Goal: Task Accomplishment & Management: Use online tool/utility

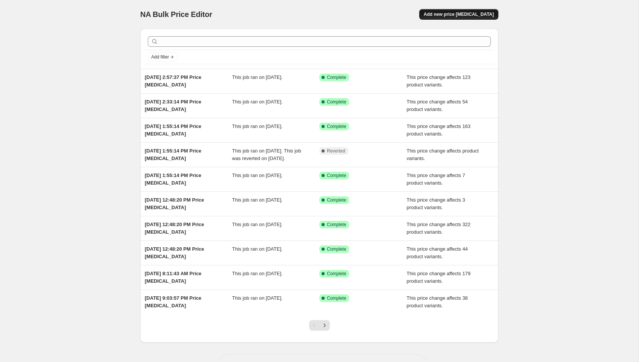
click at [468, 14] on span "Add new price [MEDICAL_DATA]" at bounding box center [459, 14] width 70 height 6
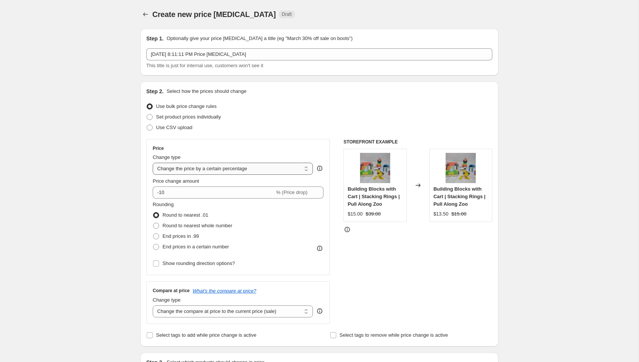
click at [175, 166] on select "Change the price to a certain amount Change the price by a certain amount Chang…" at bounding box center [233, 169] width 160 height 12
select select "no_change"
click at [153, 163] on select "Change the price to a certain amount Change the price by a certain amount Chang…" at bounding box center [233, 169] width 160 height 12
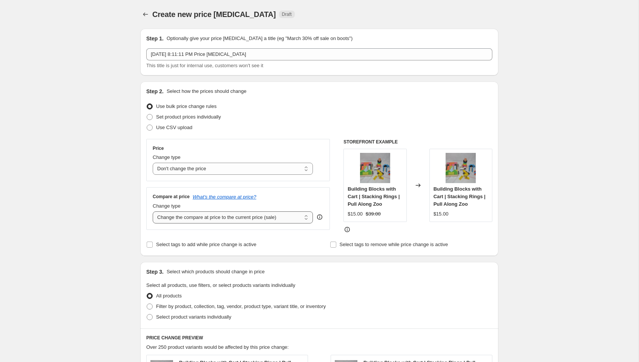
click at [183, 216] on select "Change the compare at price to the current price (sale) Change the compare at p…" at bounding box center [233, 217] width 160 height 12
select select "to"
click at [153, 211] on select "Change the compare at price to the current price (sale) Change the compare at p…" at bounding box center [233, 217] width 160 height 12
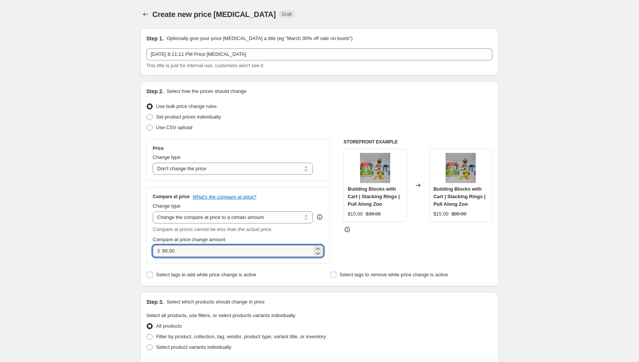
drag, startPoint x: 178, startPoint y: 250, endPoint x: 134, endPoint y: 247, distance: 43.9
click at [134, 247] on div "Create new price change job. This page is ready Create new price change job Dra…" at bounding box center [319, 348] width 376 height 696
type input "49.99"
click at [366, 242] on div "STOREFRONT EXAMPLE Building Blocks with Cart | Stacking Rings | Pull Along Zoo …" at bounding box center [418, 201] width 149 height 124
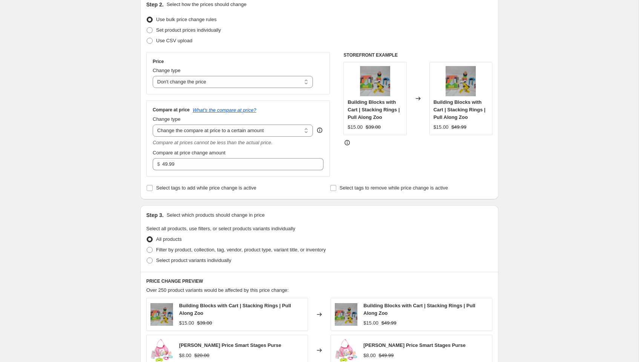
scroll to position [88, 0]
click at [151, 247] on span at bounding box center [150, 249] width 6 height 6
click at [147, 246] on input "Filter by product, collection, tag, vendor, product type, variant title, or inv…" at bounding box center [147, 246] width 0 height 0
radio input "true"
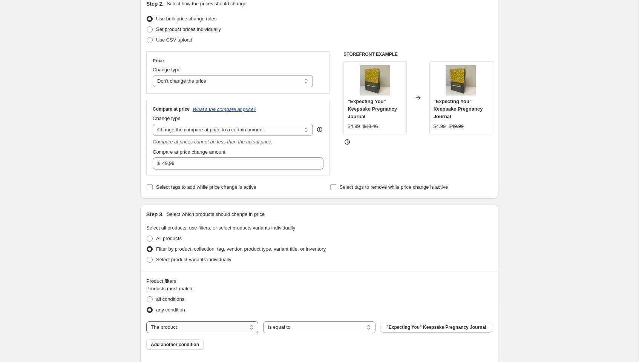
click at [176, 326] on select "The product The product's collection The product's tag The product's vendor The…" at bounding box center [202, 327] width 112 height 12
select select "tag"
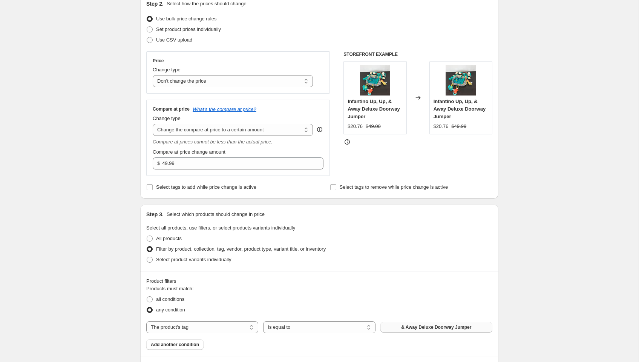
click at [402, 327] on span "& Away Deluxe Doorway Jumper" at bounding box center [436, 327] width 70 height 6
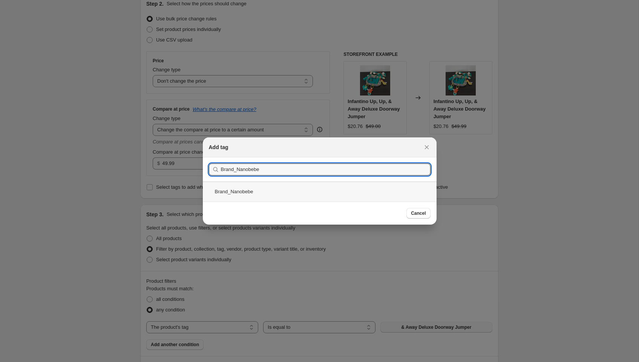
type input "Brand_Nanobebe"
click at [278, 194] on div "Brand_Nanobebe" at bounding box center [320, 191] width 234 height 20
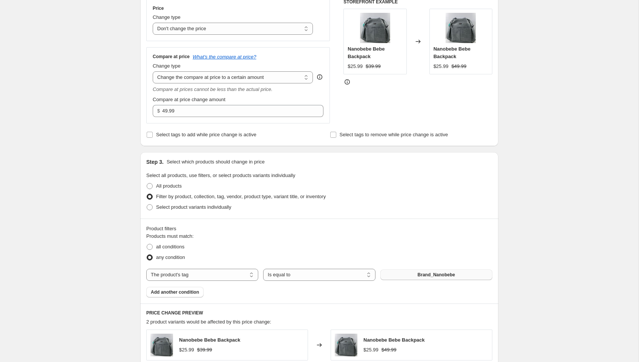
scroll to position [140, 0]
click at [149, 245] on span at bounding box center [150, 246] width 6 height 6
click at [147, 244] on input "all conditions" at bounding box center [147, 243] width 0 height 0
radio input "true"
click at [182, 289] on span "Add another condition" at bounding box center [175, 292] width 48 height 6
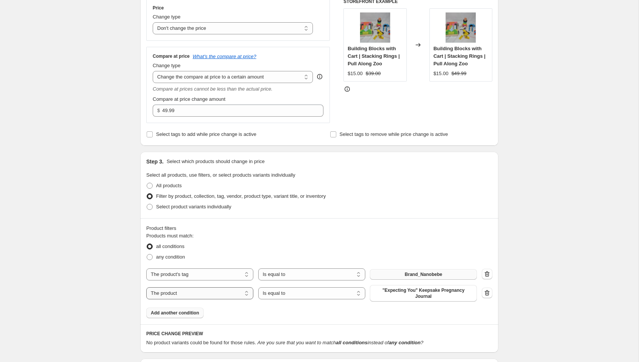
click at [203, 293] on select "The product The product's collection The product's tag The product's vendor The…" at bounding box center [199, 293] width 107 height 12
select select "tag"
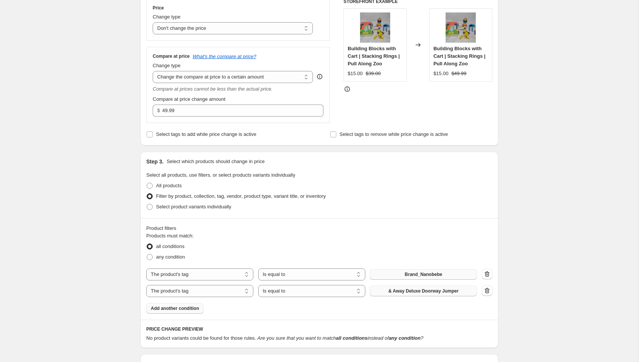
click at [413, 289] on span "& Away Deluxe Doorway Jumper" at bounding box center [424, 291] width 70 height 6
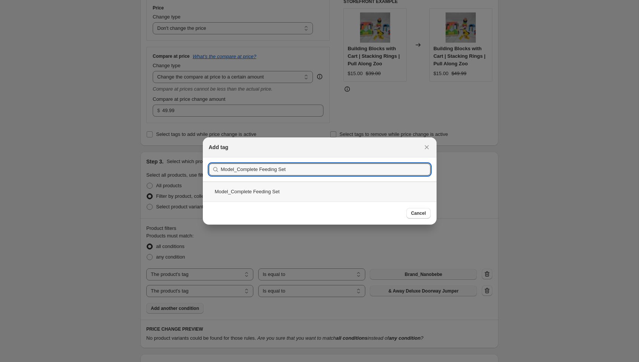
type input "Model_Complete Feeding Set"
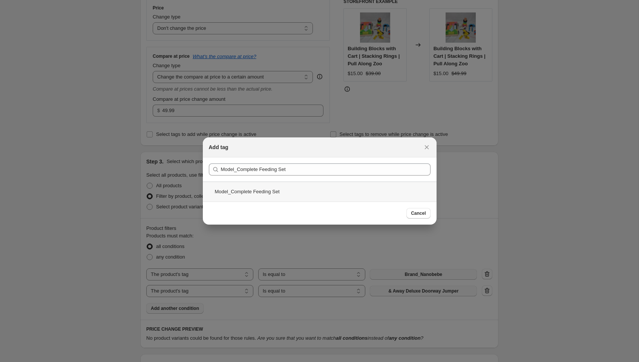
click at [268, 189] on div "Model_Complete Feeding Set" at bounding box center [320, 191] width 234 height 20
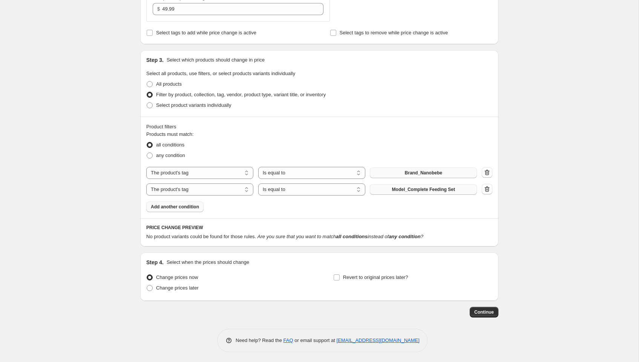
scroll to position [237, 0]
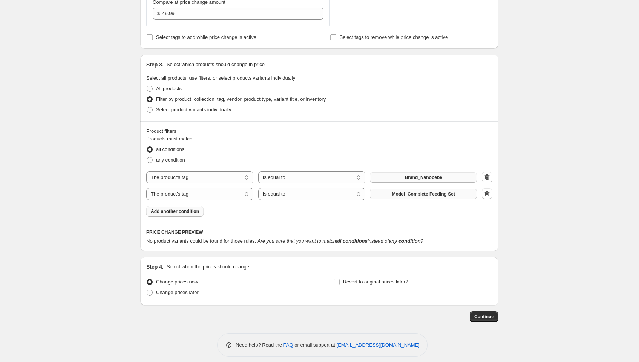
click at [446, 177] on button "Brand_Nanobebe" at bounding box center [423, 177] width 107 height 11
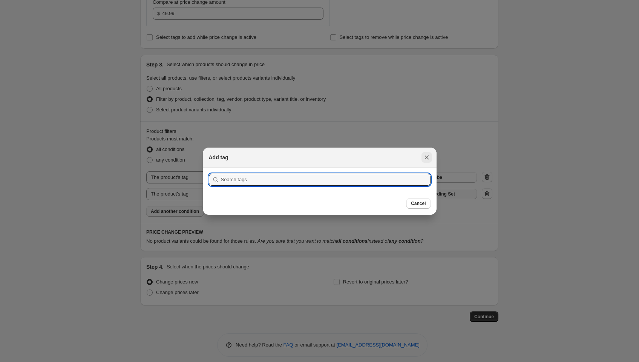
click at [428, 158] on icon "Close" at bounding box center [427, 157] width 4 height 4
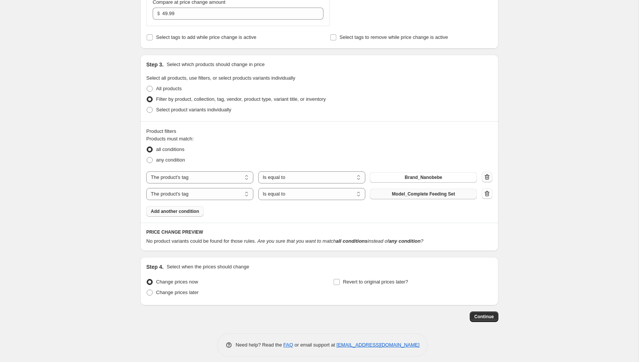
click at [490, 175] on icon "button" at bounding box center [488, 177] width 8 height 8
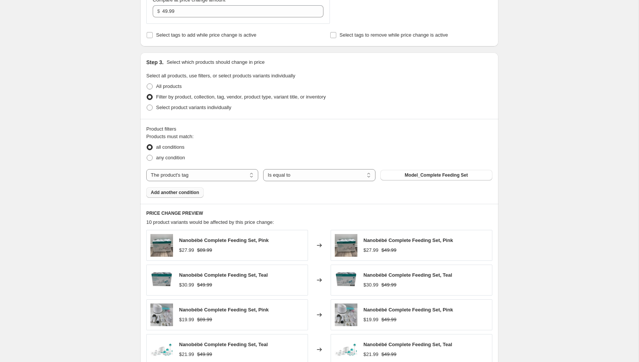
scroll to position [414, 0]
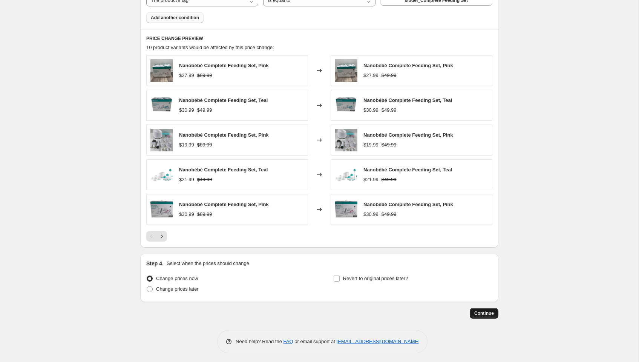
click at [483, 312] on span "Continue" at bounding box center [485, 313] width 20 height 6
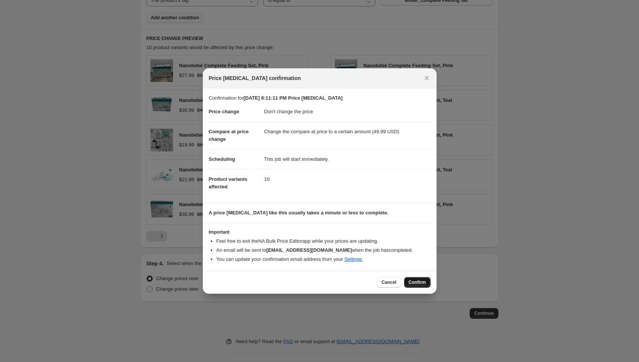
click at [414, 283] on span "Confirm" at bounding box center [417, 282] width 17 height 6
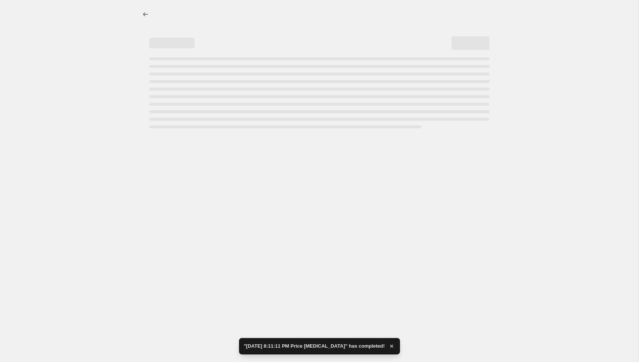
select select "no_change"
select select "to"
select select "tag"
